Goal: Find specific page/section: Find specific page/section

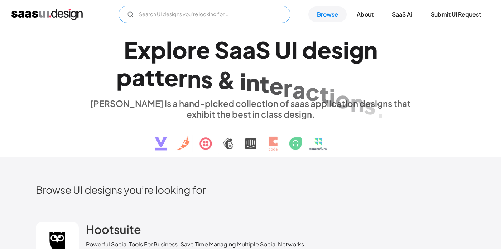
click at [188, 18] on input "Email Form" at bounding box center [205, 14] width 172 height 17
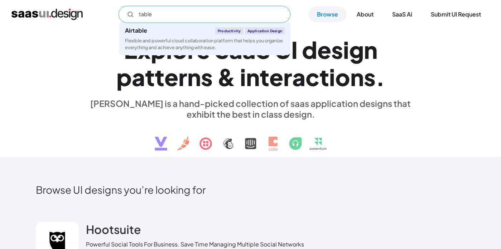
type input "table"
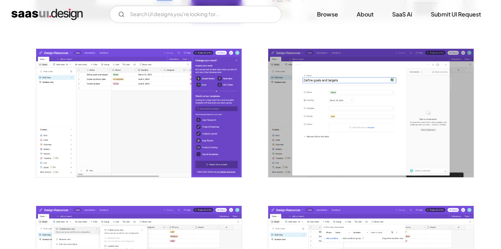
scroll to position [749, 0]
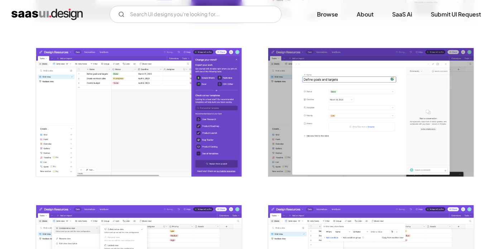
click at [109, 69] on img "open lightbox" at bounding box center [139, 112] width 206 height 129
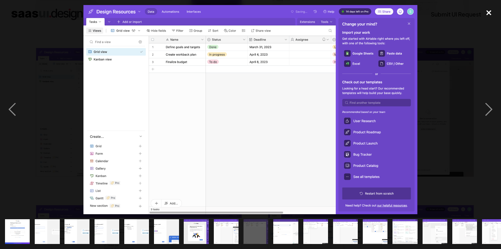
click at [489, 12] on div "close lightbox" at bounding box center [489, 13] width 24 height 16
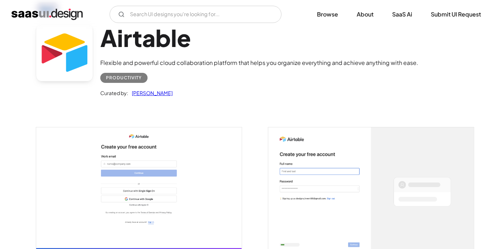
scroll to position [0, 0]
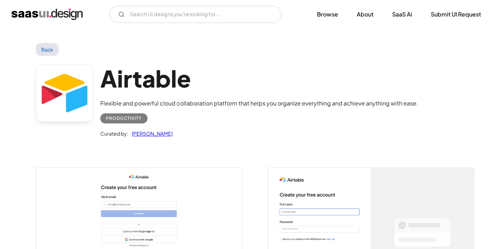
click at [44, 14] on img "home" at bounding box center [46, 14] width 71 height 11
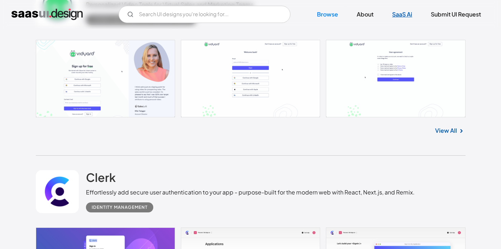
scroll to position [5613, 0]
